Goal: Task Accomplishment & Management: Manage account settings

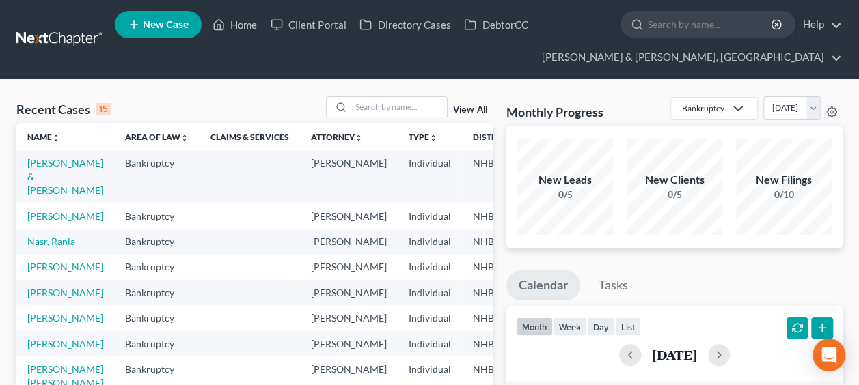
click at [51, 182] on td "[PERSON_NAME] & [PERSON_NAME]" at bounding box center [65, 176] width 98 height 53
click at [39, 194] on link "[PERSON_NAME] & [PERSON_NAME]" at bounding box center [65, 176] width 76 height 39
click at [40, 186] on link "[PERSON_NAME] & [PERSON_NAME]" at bounding box center [65, 176] width 76 height 39
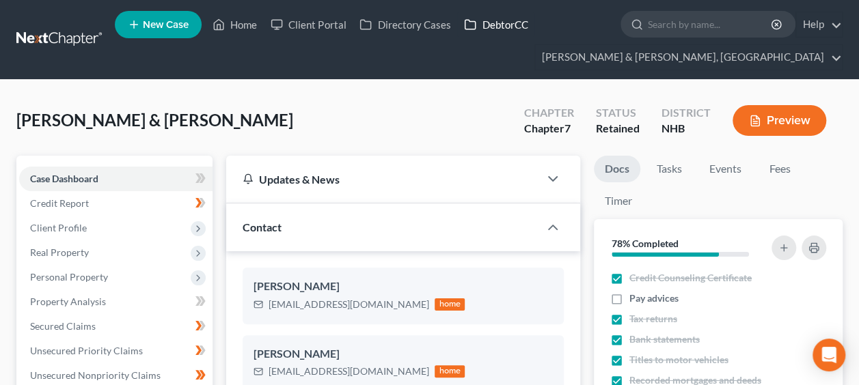
click at [512, 21] on link "DebtorCC" at bounding box center [495, 24] width 77 height 25
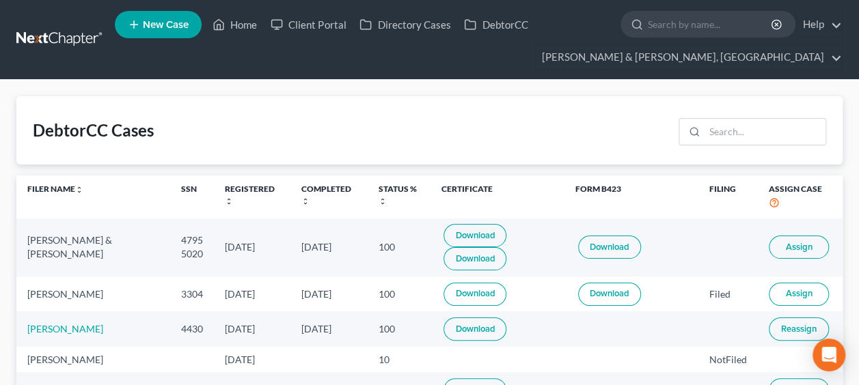
click at [799, 242] on span "Assign" at bounding box center [799, 247] width 27 height 11
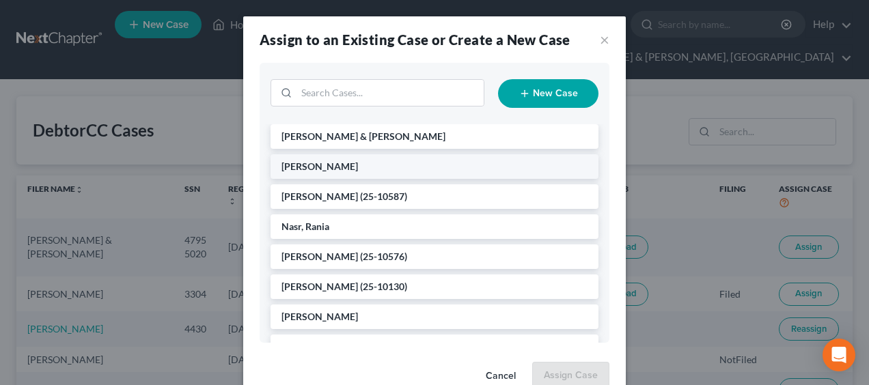
click at [370, 172] on li "[PERSON_NAME]" at bounding box center [435, 166] width 328 height 25
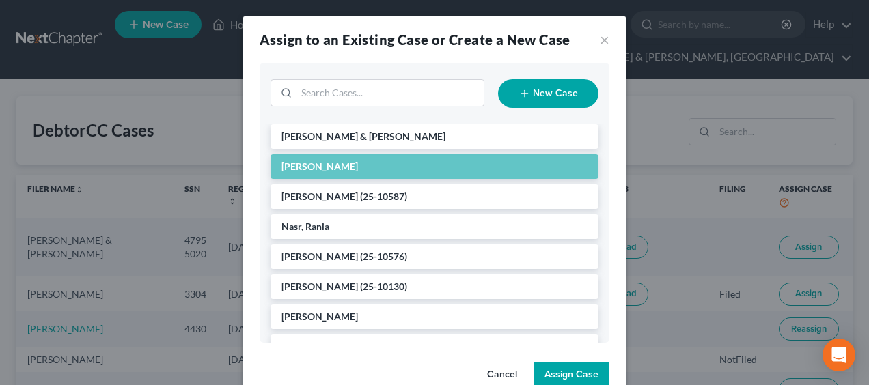
click at [556, 371] on button "Assign Case" at bounding box center [572, 375] width 76 height 27
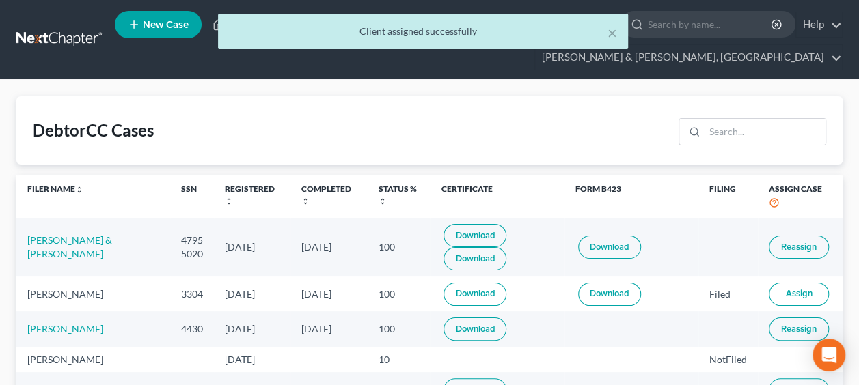
click at [796, 286] on button "Assign" at bounding box center [799, 294] width 60 height 23
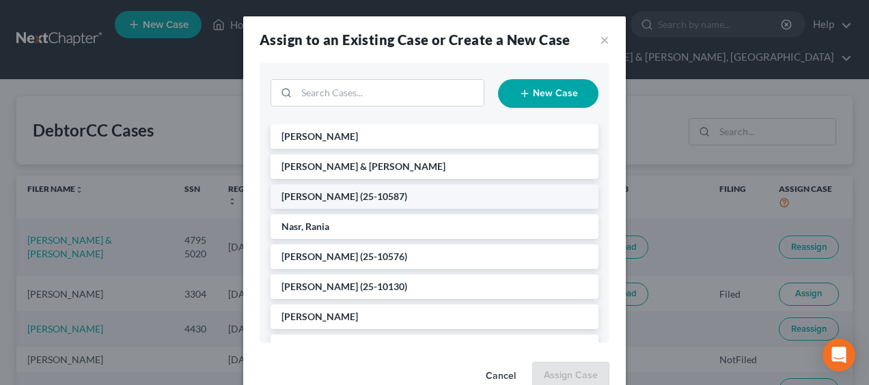
click at [414, 195] on li "[PERSON_NAME] (25-10587)" at bounding box center [435, 197] width 328 height 25
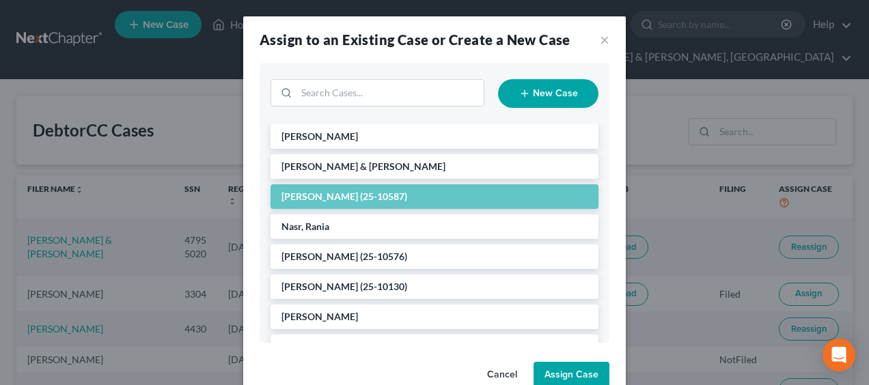
click at [573, 373] on button "Assign Case" at bounding box center [572, 375] width 76 height 27
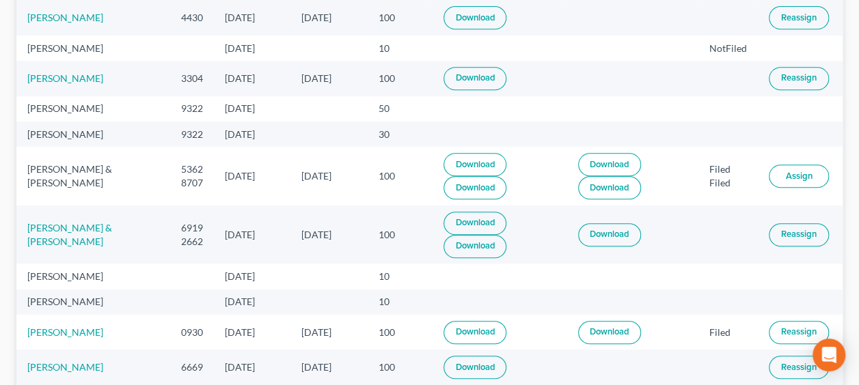
scroll to position [318, 0]
